Goal: Navigation & Orientation: Find specific page/section

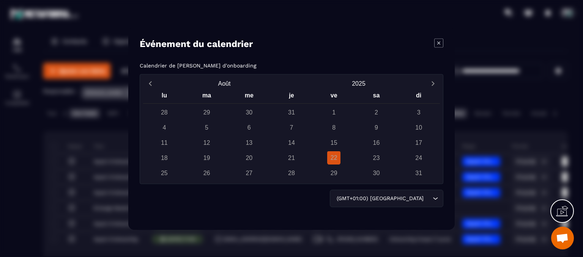
scroll to position [38, 0]
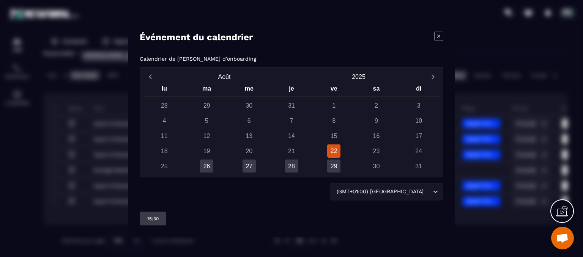
click at [439, 36] on icon "Modal window" at bounding box center [438, 36] width 9 height 9
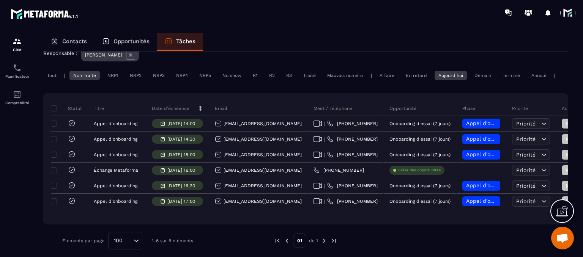
click at [572, 7] on span at bounding box center [567, 12] width 15 height 15
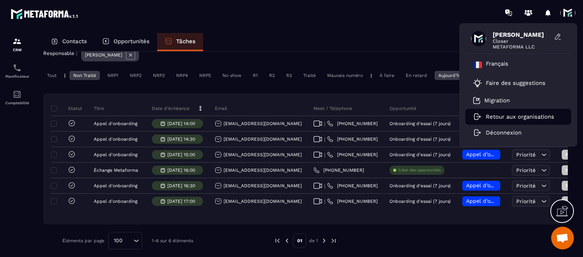
click at [538, 114] on p "Retour aux organisations" at bounding box center [520, 117] width 68 height 7
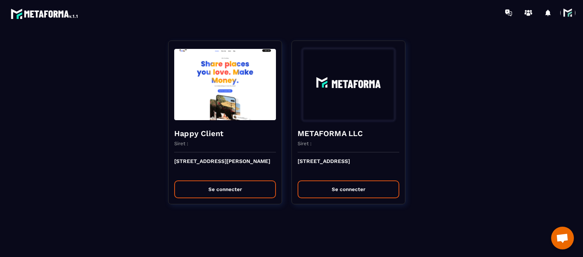
click at [283, 184] on div "Happy Client Siret : [STREET_ADDRESS] Fortuné Layraud Se connecter METAFORMA LL…" at bounding box center [292, 142] width 568 height 219
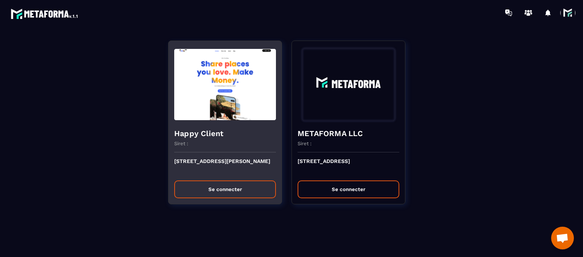
click at [274, 185] on button "Se connecter" at bounding box center [225, 190] width 102 height 18
